Goal: Task Accomplishment & Management: Complete application form

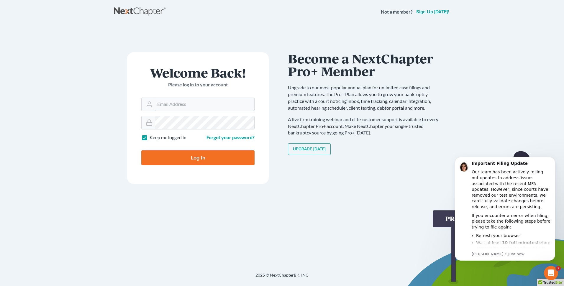
type input "thutmai@mailawoffice.com"
click at [200, 155] on input "Log In" at bounding box center [197, 158] width 113 height 15
type input "Thinking..."
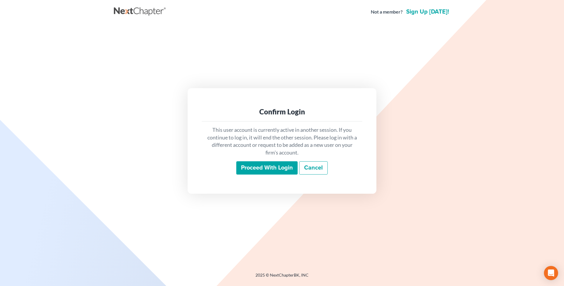
click at [266, 164] on input "Proceed with login" at bounding box center [266, 168] width 61 height 14
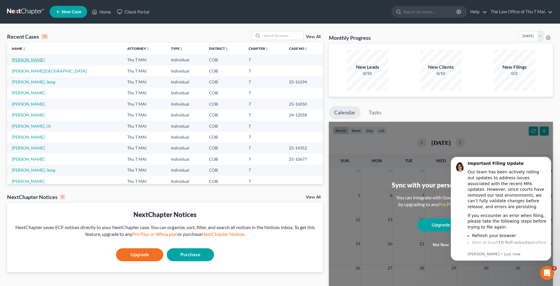
click at [28, 61] on link "[PERSON_NAME]" at bounding box center [28, 59] width 33 height 5
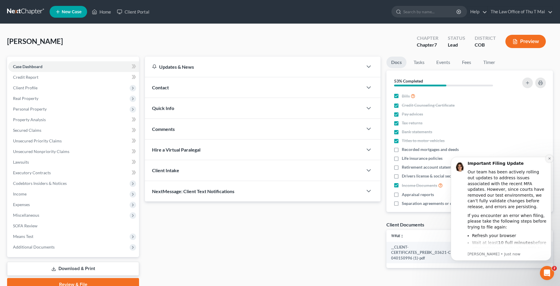
click at [548, 159] on icon "Dismiss notification" at bounding box center [549, 159] width 2 height 2
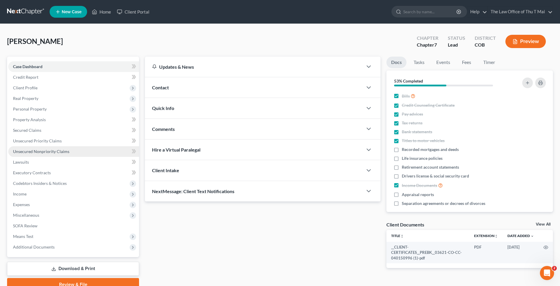
click at [54, 152] on span "Unsecured Nonpriority Claims" at bounding box center [41, 151] width 56 height 5
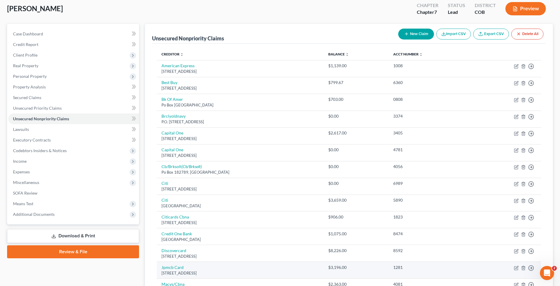
scroll to position [30, 0]
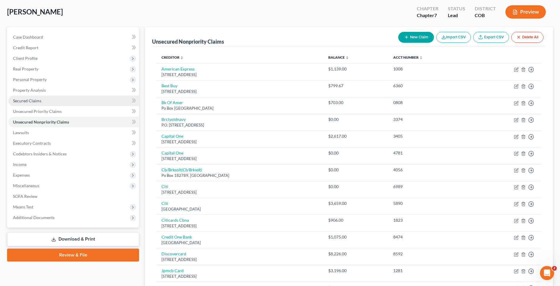
click at [36, 102] on span "Secured Claims" at bounding box center [27, 100] width 28 height 5
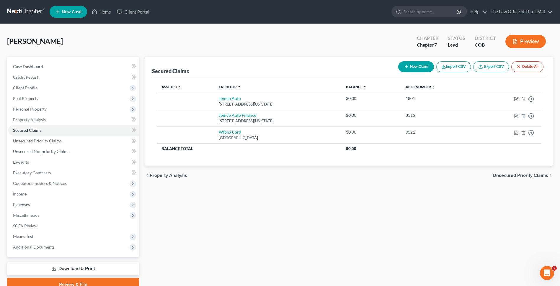
click at [519, 176] on span "Unsecured Priority Claims" at bounding box center [520, 175] width 55 height 5
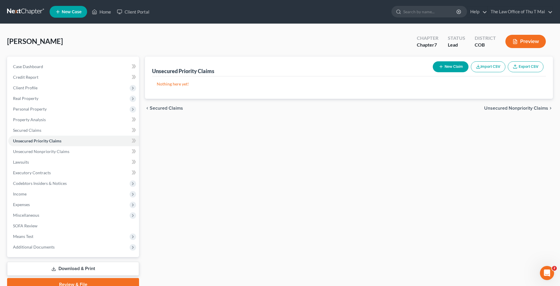
click at [498, 109] on span "Unsecured Nonpriority Claims" at bounding box center [516, 108] width 64 height 5
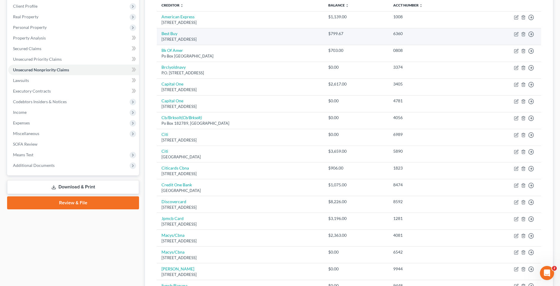
scroll to position [89, 0]
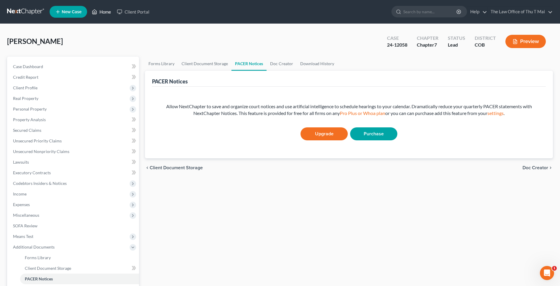
click at [102, 13] on link "Home" at bounding box center [101, 11] width 25 height 11
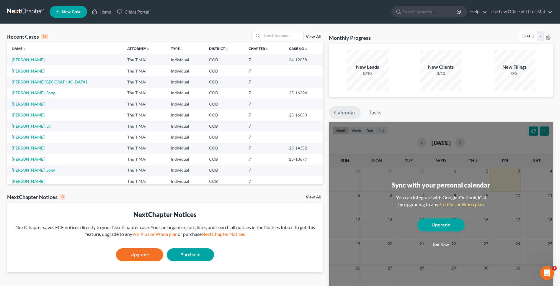
click at [29, 104] on link "[PERSON_NAME]" at bounding box center [28, 104] width 33 height 5
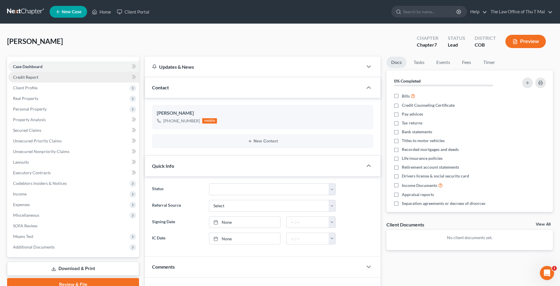
click at [25, 78] on span "Credit Report" at bounding box center [25, 77] width 25 height 5
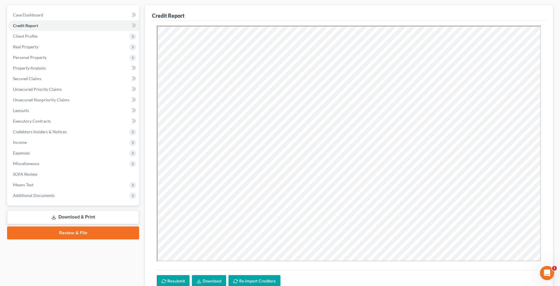
scroll to position [101, 0]
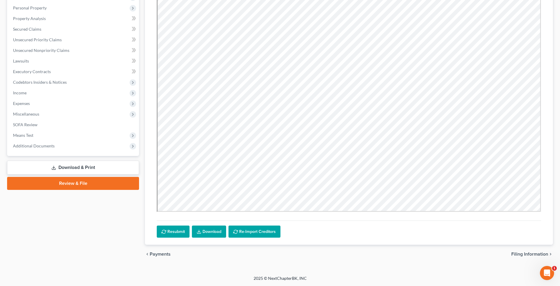
click at [518, 254] on span "Filing Information" at bounding box center [529, 254] width 37 height 5
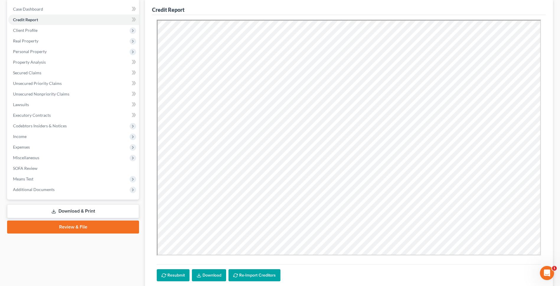
select select "1"
select select "0"
select select "11"
select select "5"
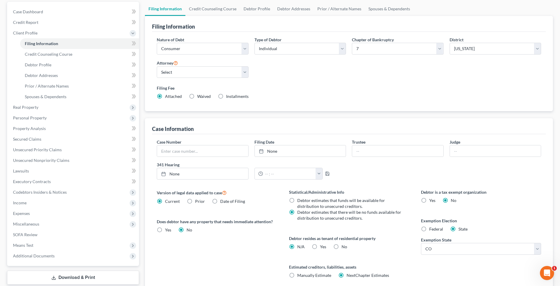
scroll to position [103, 0]
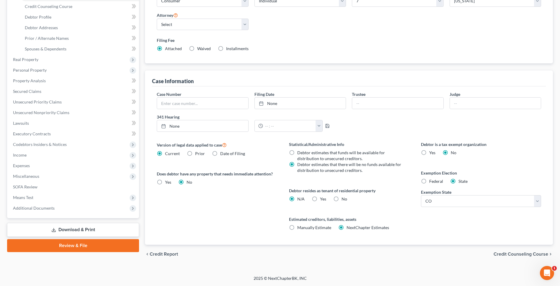
click at [502, 255] on span "Credit Counseling Course" at bounding box center [520, 254] width 55 height 5
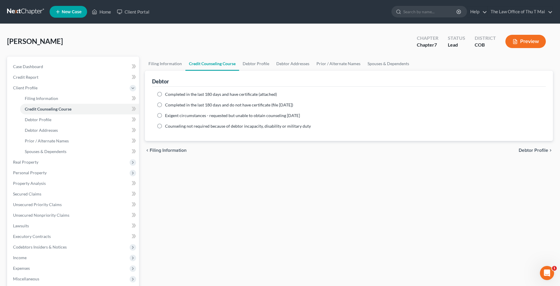
click at [165, 105] on label "Completed in the last 180 days and do not have certificate (file [DATE])" at bounding box center [229, 105] width 128 height 6
click at [167, 105] on input "Completed in the last 180 days and do not have certificate (file [DATE])" at bounding box center [169, 104] width 4 height 4
radio input "true"
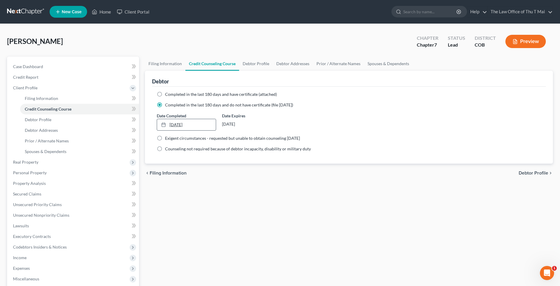
click at [165, 124] on rect at bounding box center [164, 125] width 4 height 4
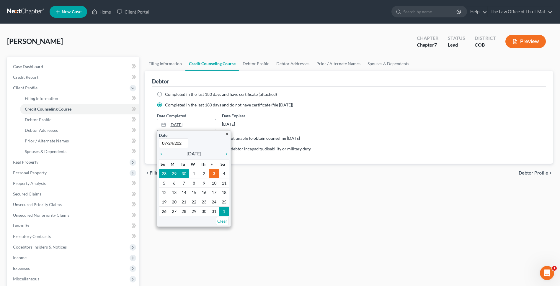
type input "[DATE]"
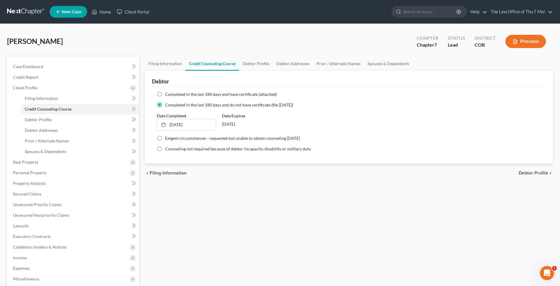
click at [534, 174] on span "Debtor Profile" at bounding box center [534, 173] width 30 height 5
select select "3"
select select "0"
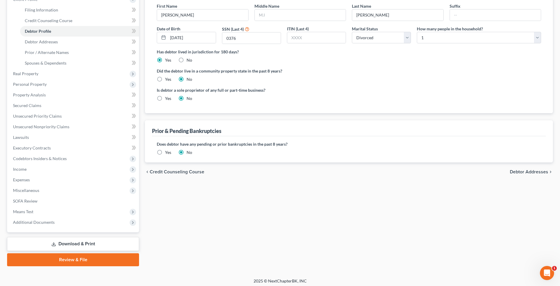
click at [532, 174] on span "Debtor Addresses" at bounding box center [529, 172] width 38 height 5
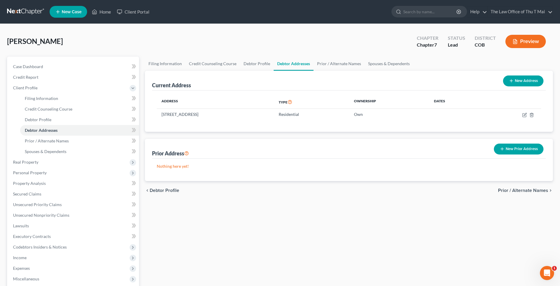
click at [516, 192] on span "Prior / Alternate Names" at bounding box center [523, 190] width 50 height 5
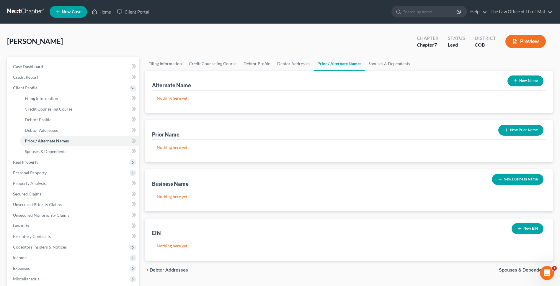
scroll to position [91, 0]
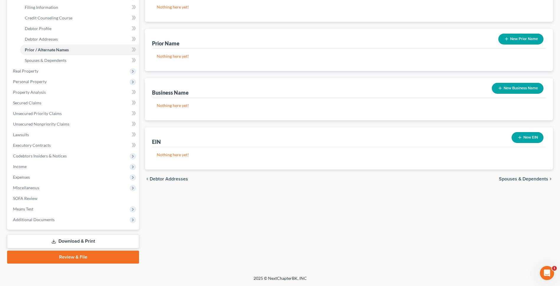
click at [527, 179] on span "Spouses & Dependents" at bounding box center [523, 179] width 49 height 5
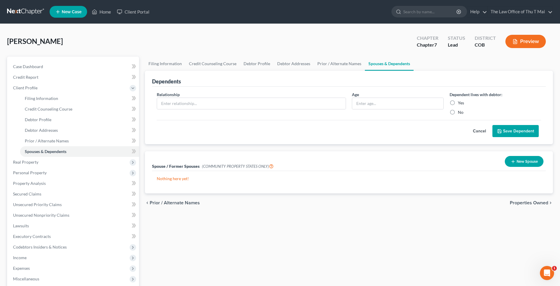
click at [528, 203] on span "Properties Owned" at bounding box center [529, 203] width 38 height 5
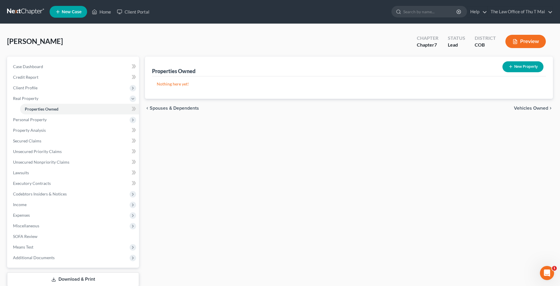
click at [522, 109] on span "Vehicles Owned" at bounding box center [531, 108] width 34 height 5
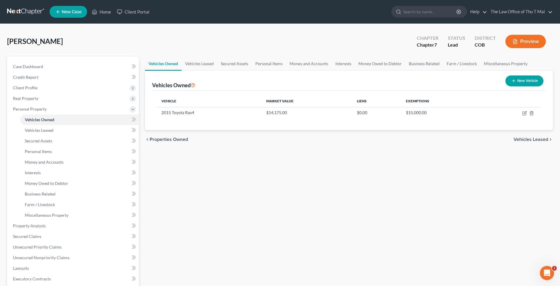
click at [531, 140] on span "Vehicles Leased" at bounding box center [531, 139] width 35 height 5
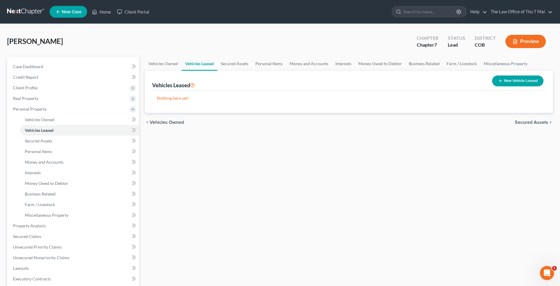
click at [527, 121] on span "Secured Assets" at bounding box center [531, 122] width 33 height 5
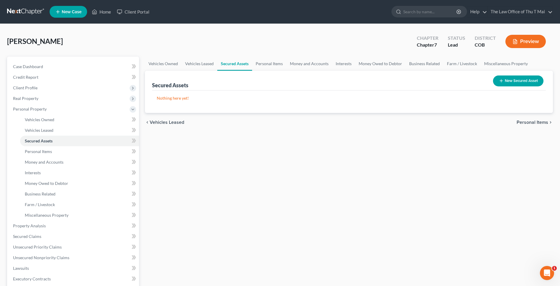
click at [527, 120] on span "Personal Items" at bounding box center [533, 122] width 32 height 5
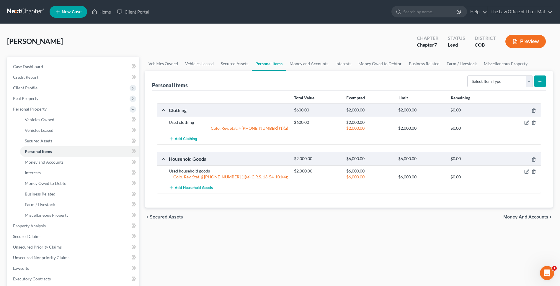
click at [528, 216] on span "Money and Accounts" at bounding box center [525, 217] width 45 height 5
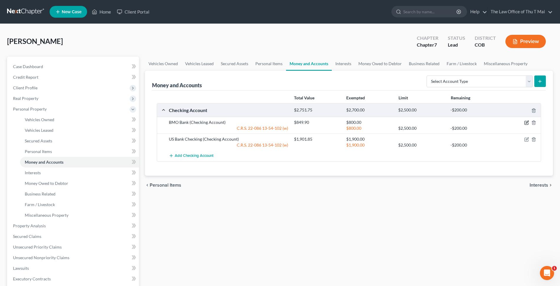
click at [526, 123] on icon "button" at bounding box center [526, 122] width 5 height 5
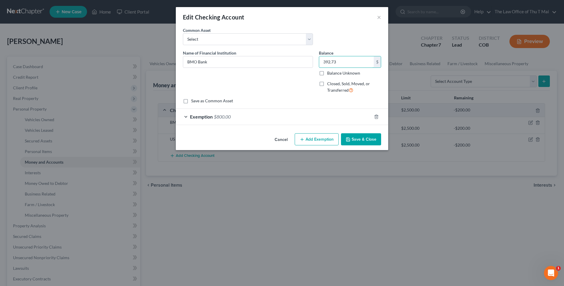
type input "392.73"
click at [315, 142] on button "Add Exemption" at bounding box center [317, 139] width 44 height 12
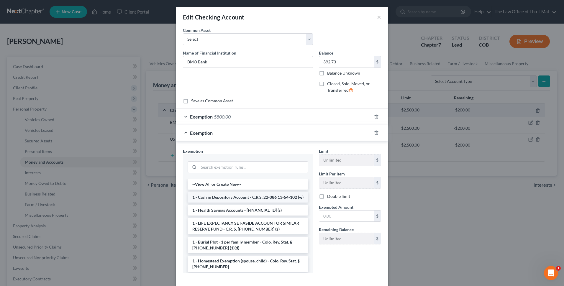
click at [224, 198] on li "1 - Cash in Depository Account - C.R.S. 22-086 13-54-102 (w)" at bounding box center [248, 197] width 121 height 11
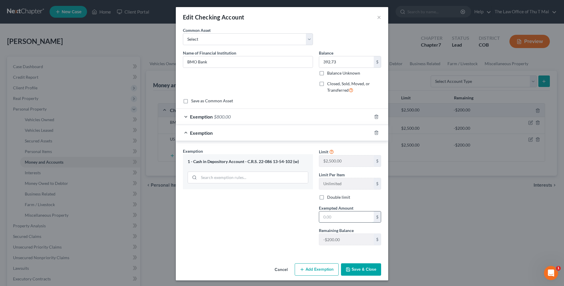
click at [345, 218] on input "text" at bounding box center [346, 217] width 55 height 11
type input "2,500"
click at [362, 270] on button "Save & Close" at bounding box center [361, 270] width 40 height 12
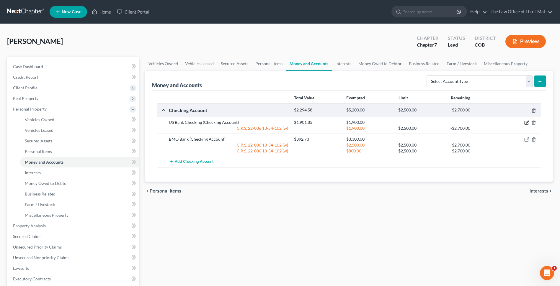
click at [528, 123] on icon "button" at bounding box center [526, 122] width 5 height 5
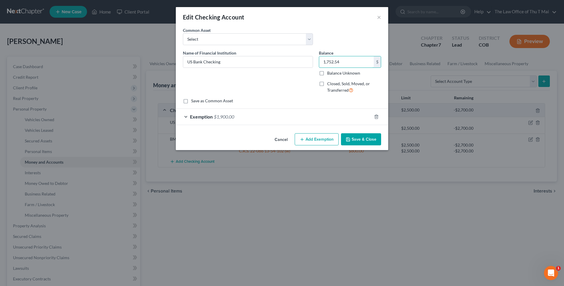
type input "1,752.54"
click at [319, 139] on button "Add Exemption" at bounding box center [317, 139] width 44 height 12
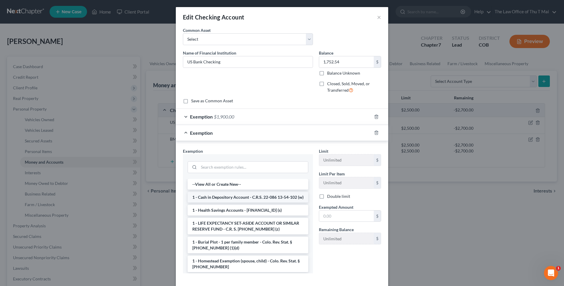
click at [217, 200] on li "1 - Cash in Depository Account - C.R.S. 22-086 13-54-102 (w)" at bounding box center [248, 197] width 121 height 11
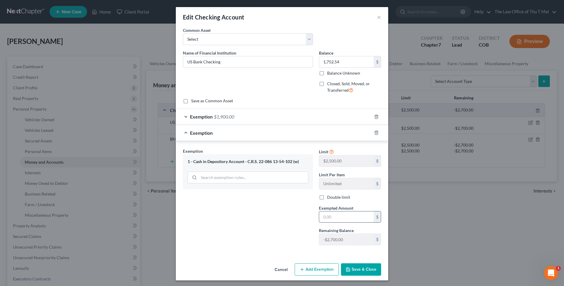
click at [334, 218] on input "text" at bounding box center [346, 217] width 55 height 11
type input "2,500"
click at [359, 269] on button "Save & Close" at bounding box center [361, 270] width 40 height 12
